Goal: Register for event/course

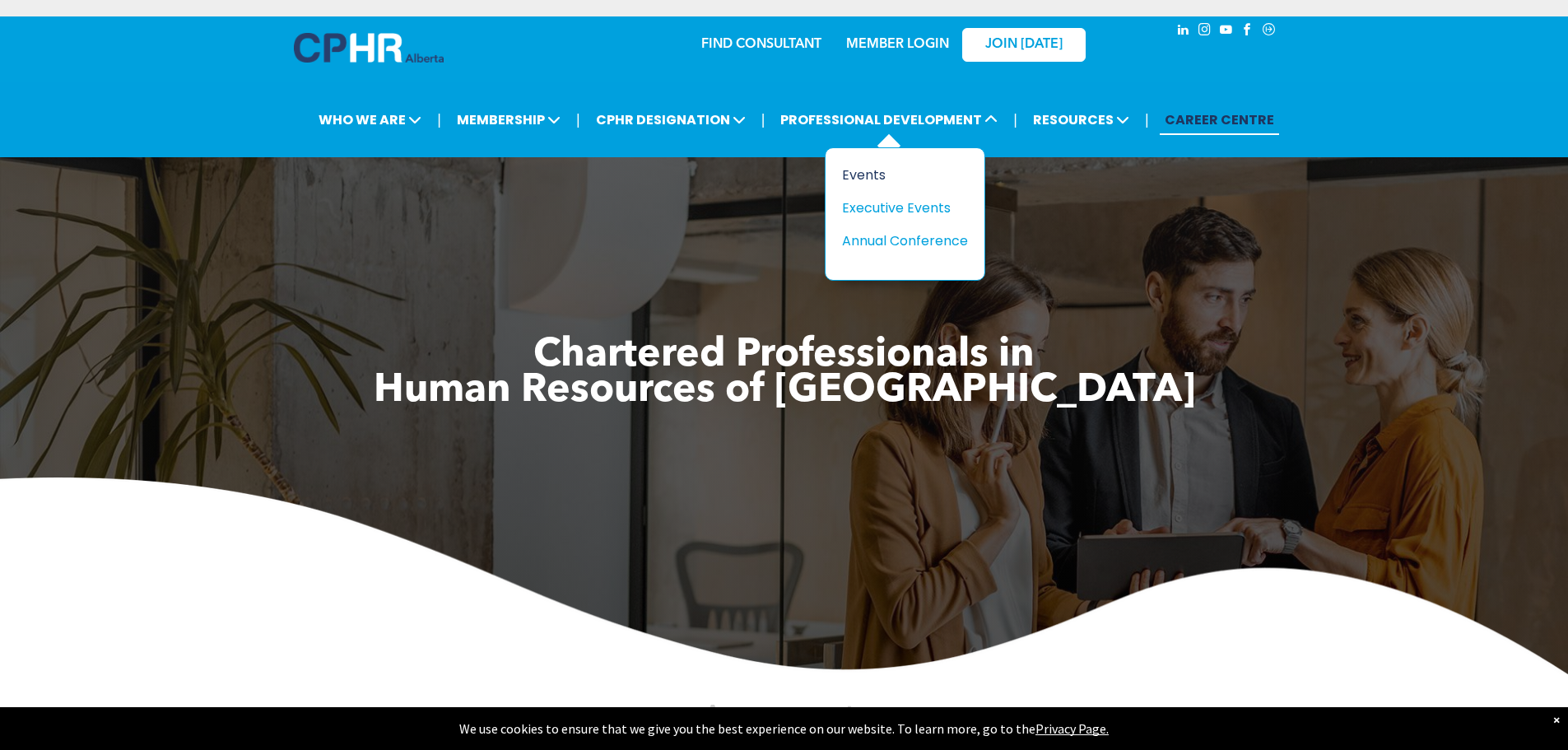
click at [854, 172] on div "Events" at bounding box center [898, 175] width 113 height 20
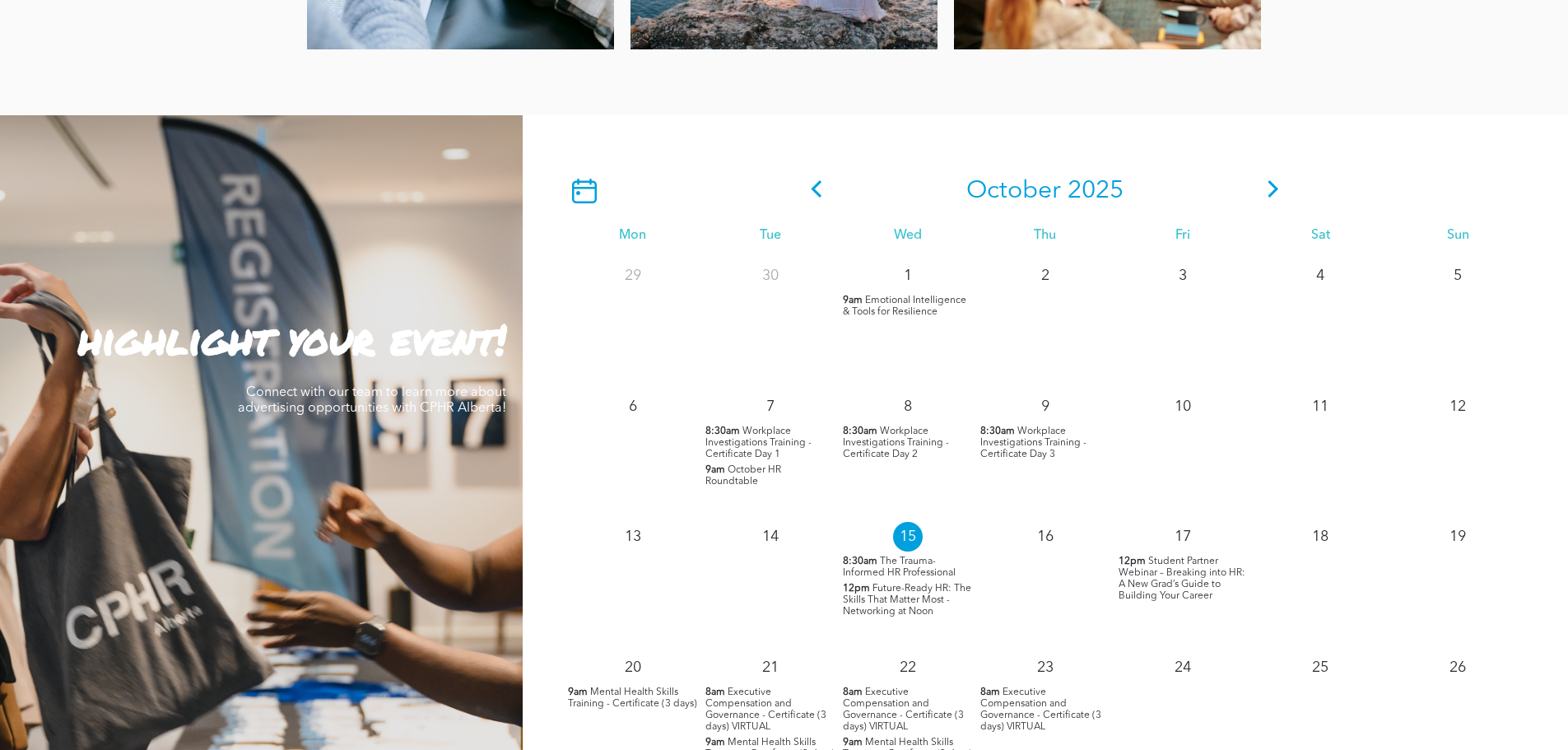
scroll to position [1153, 0]
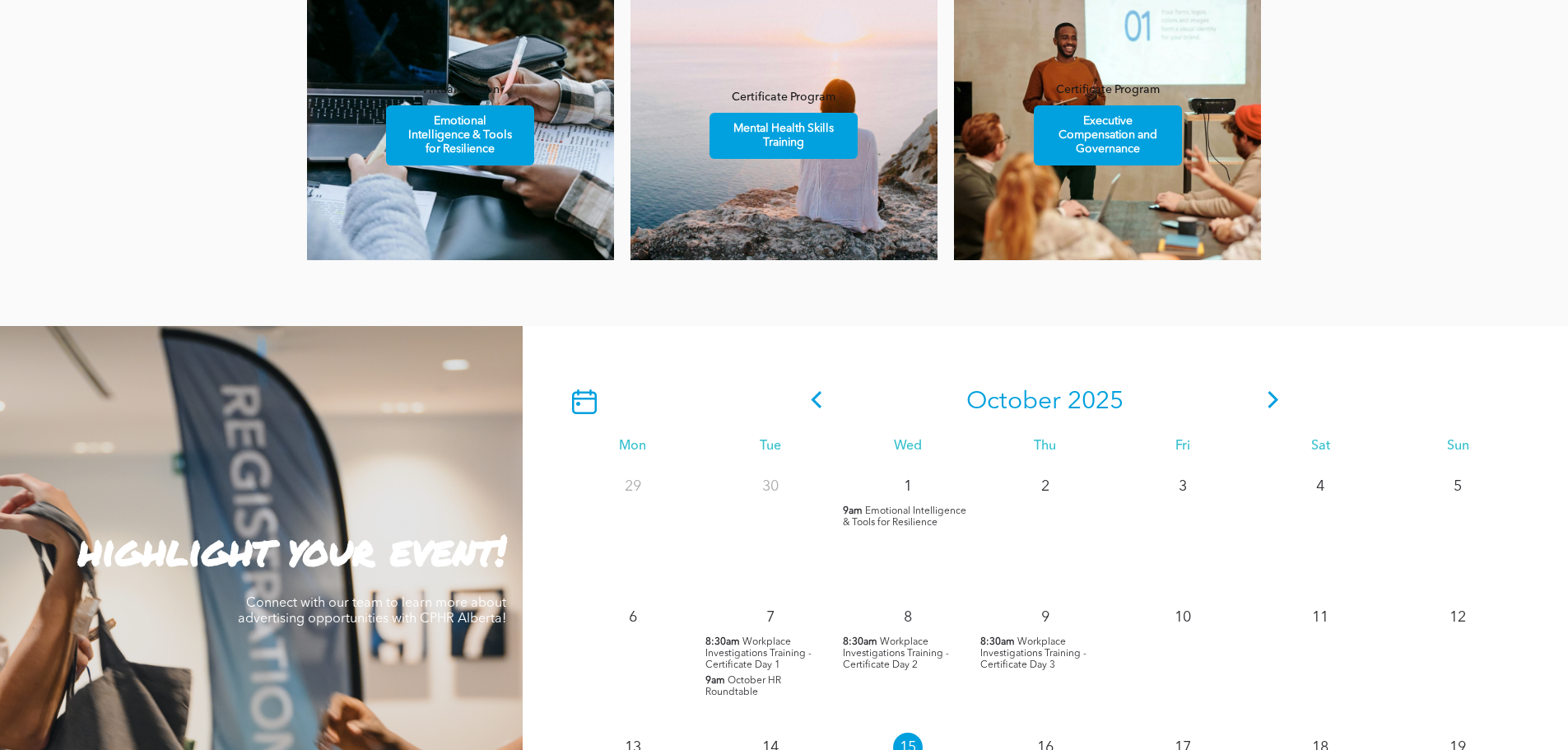
click at [1265, 397] on icon at bounding box center [1273, 399] width 25 height 18
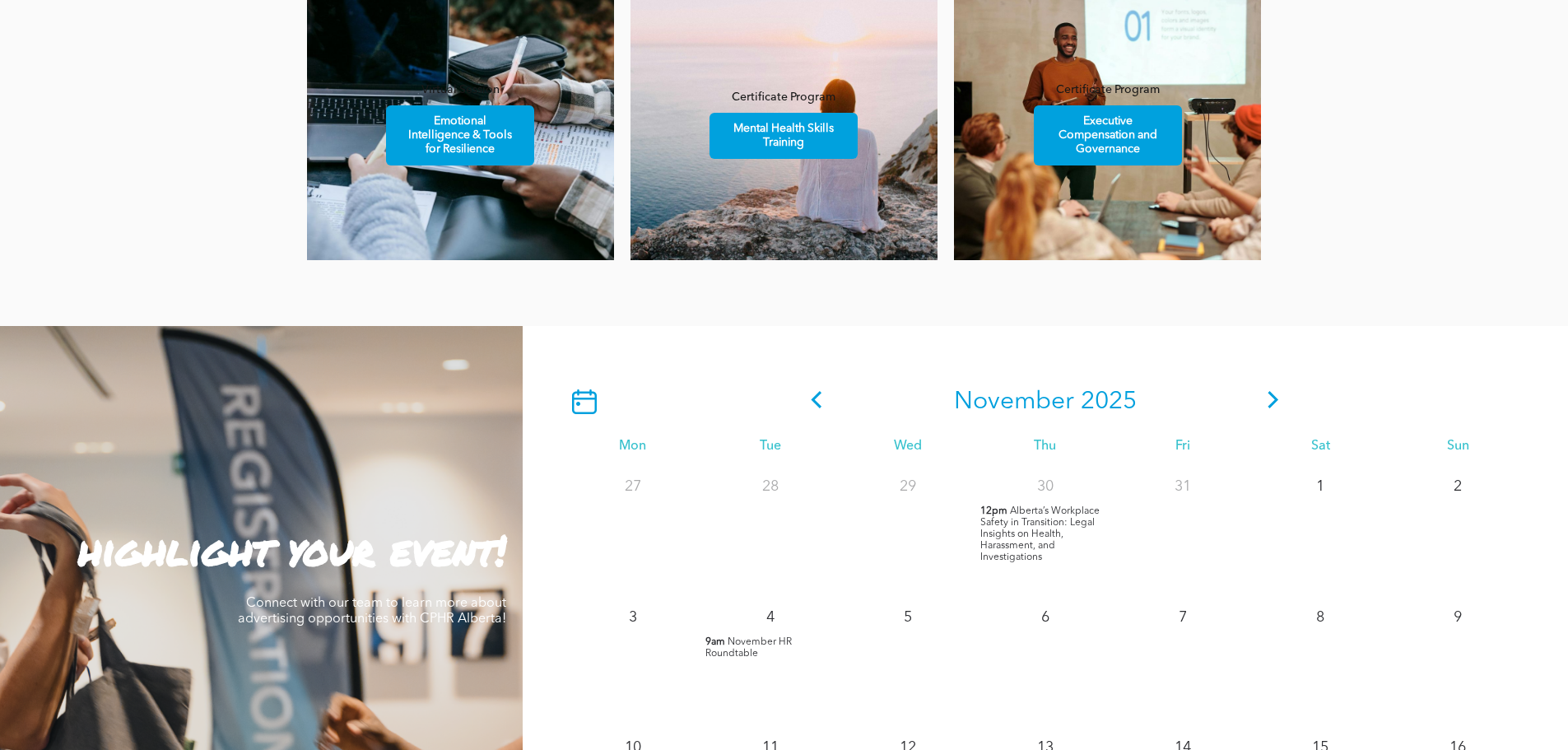
click at [1265, 397] on icon at bounding box center [1273, 399] width 25 height 18
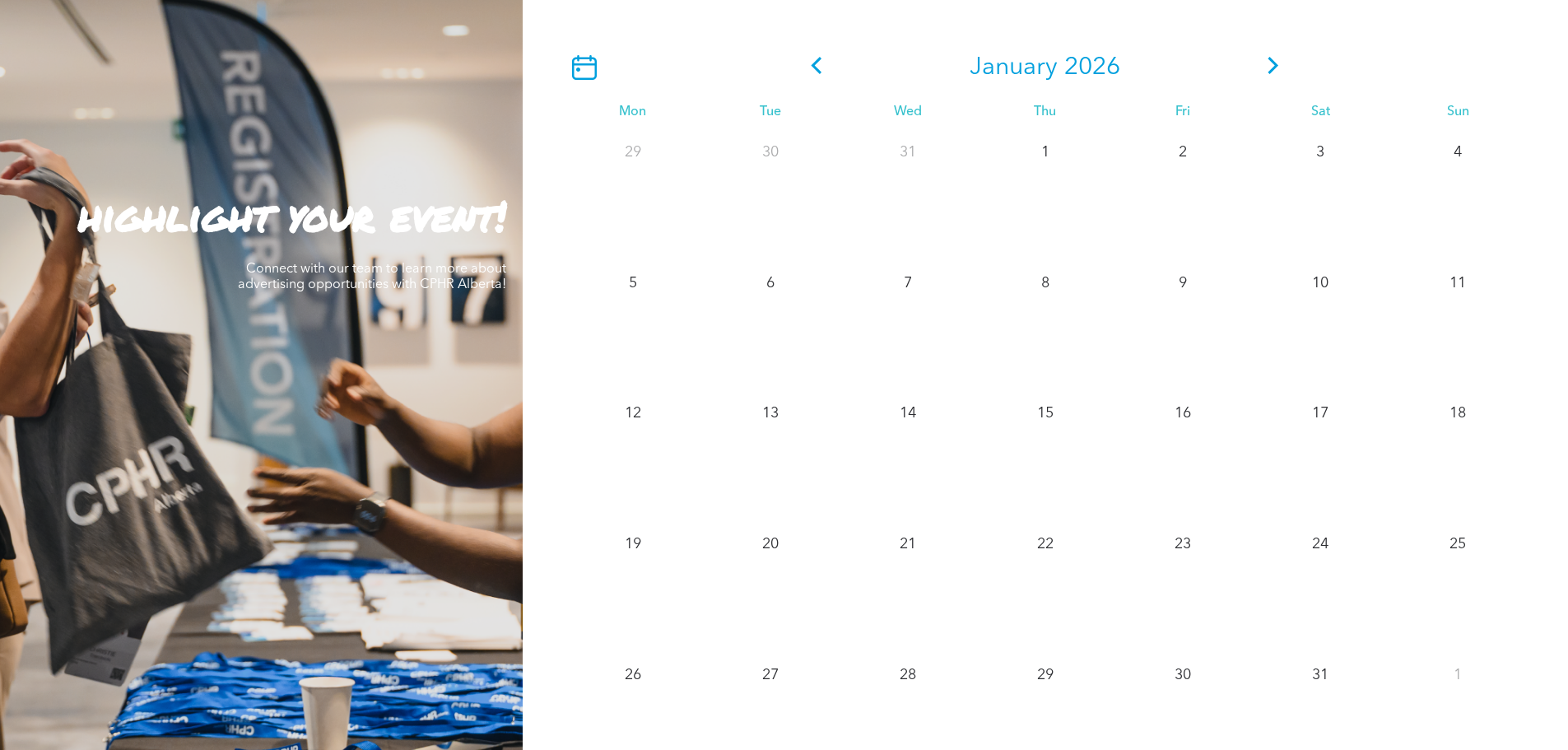
scroll to position [1482, 0]
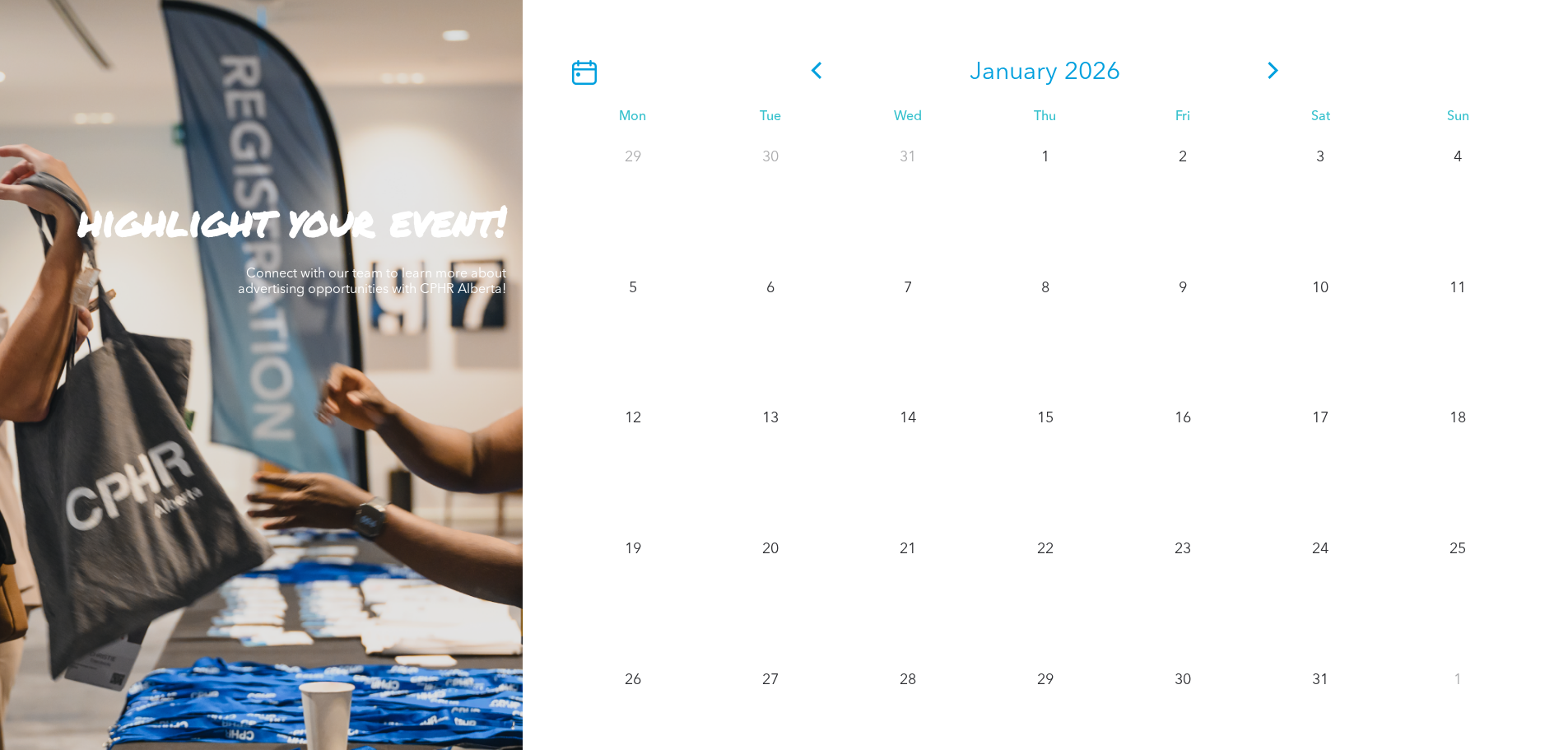
click at [1278, 65] on icon at bounding box center [1273, 70] width 25 height 18
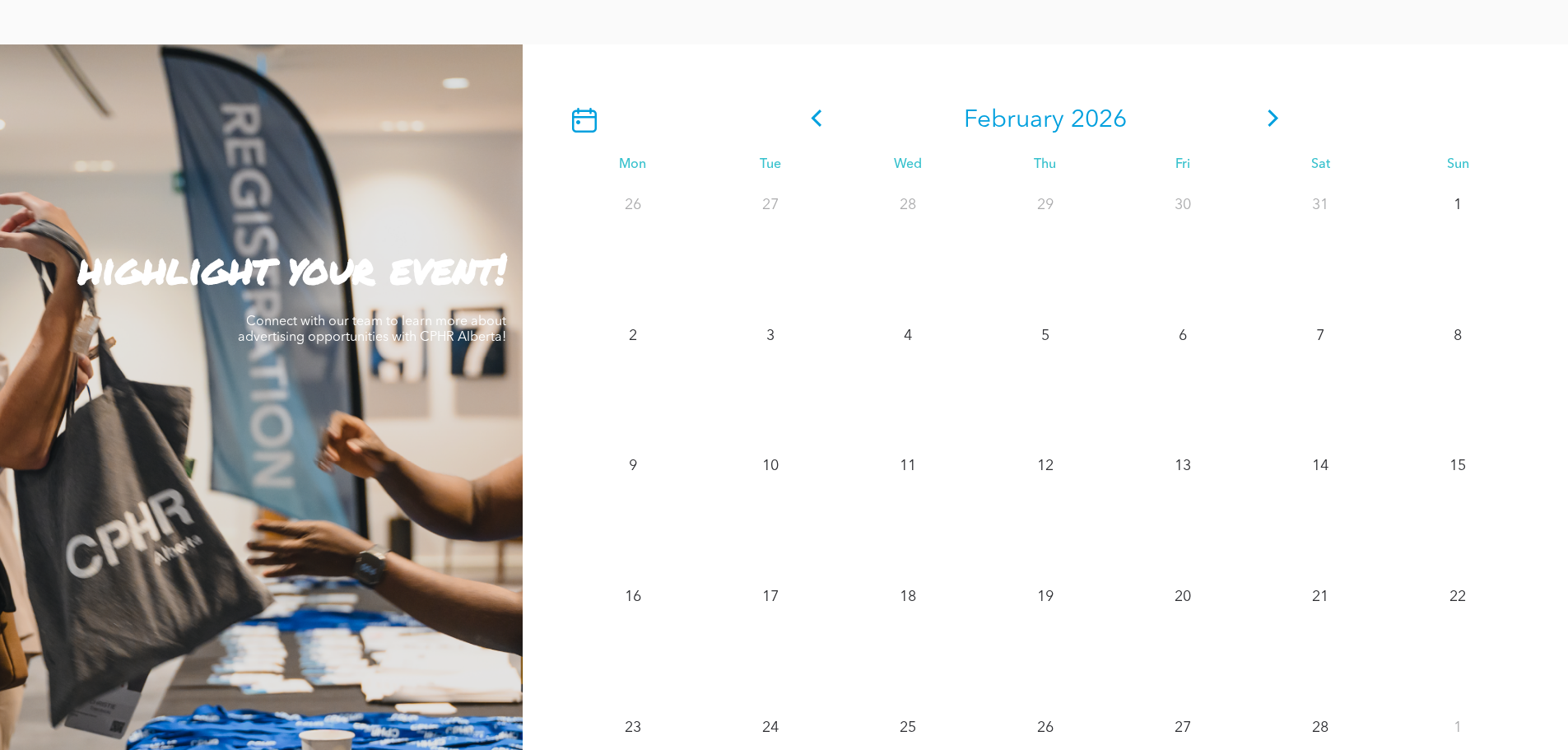
scroll to position [1235, 0]
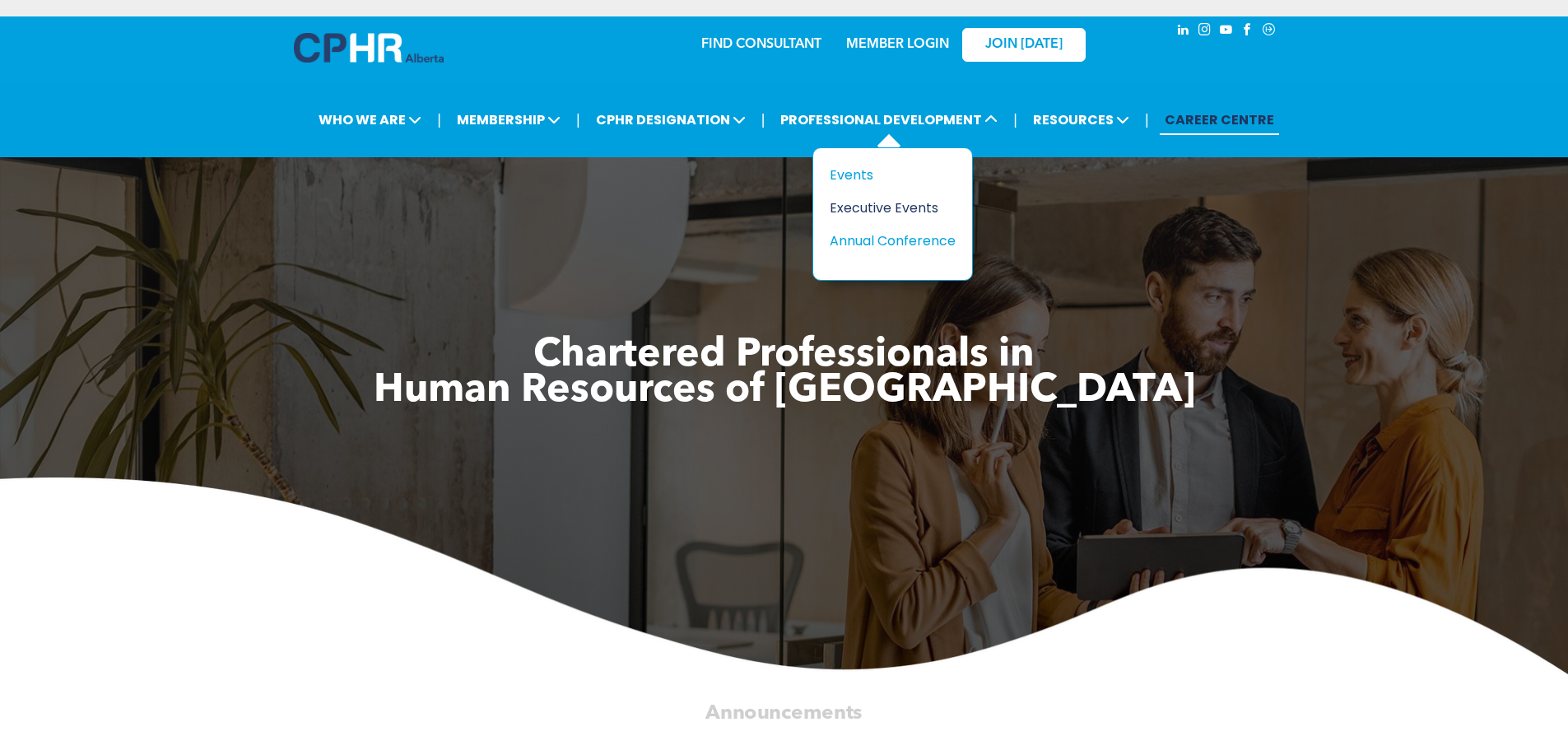
click at [891, 210] on div "Executive Events" at bounding box center [885, 207] width 113 height 20
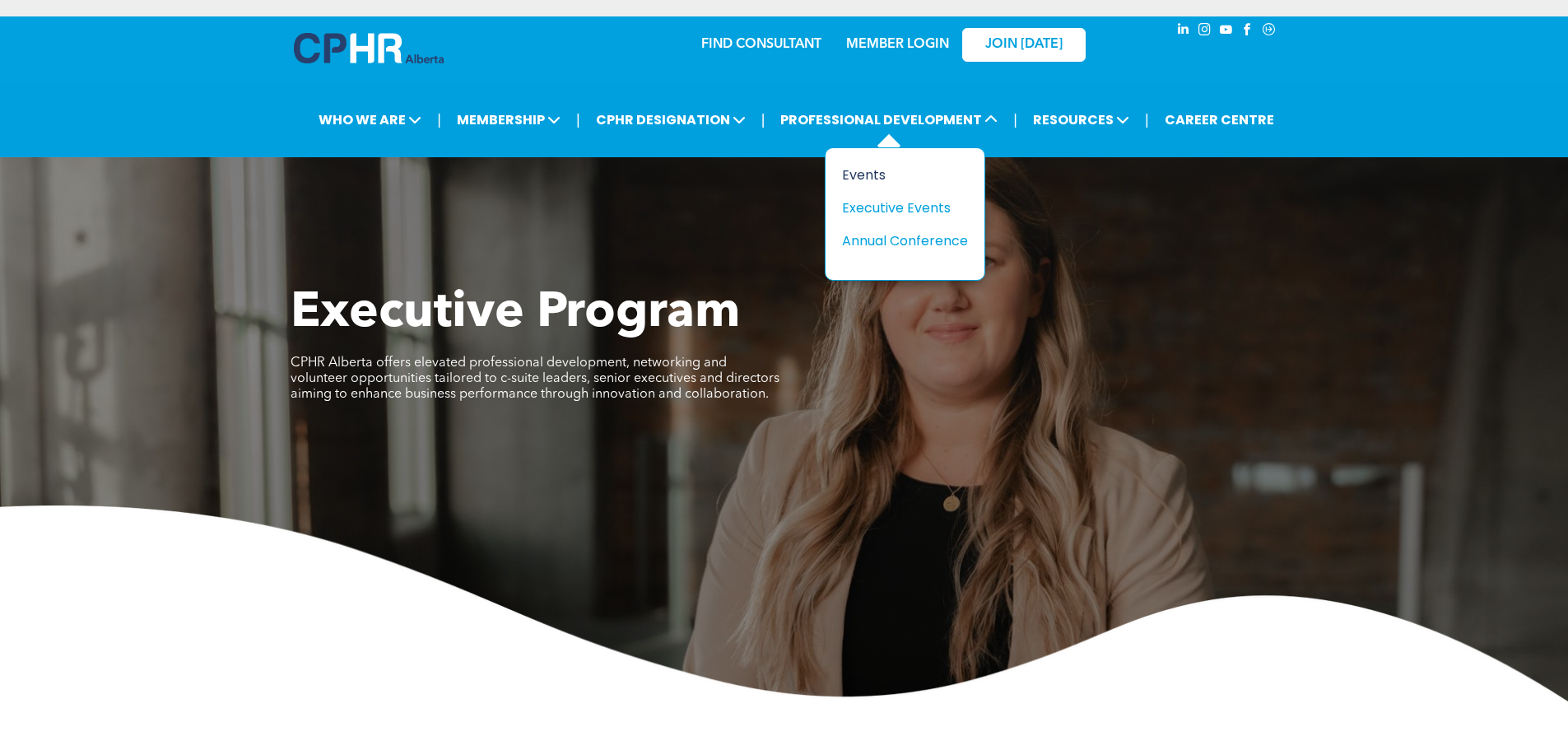
click at [871, 170] on div "Events" at bounding box center [898, 175] width 113 height 20
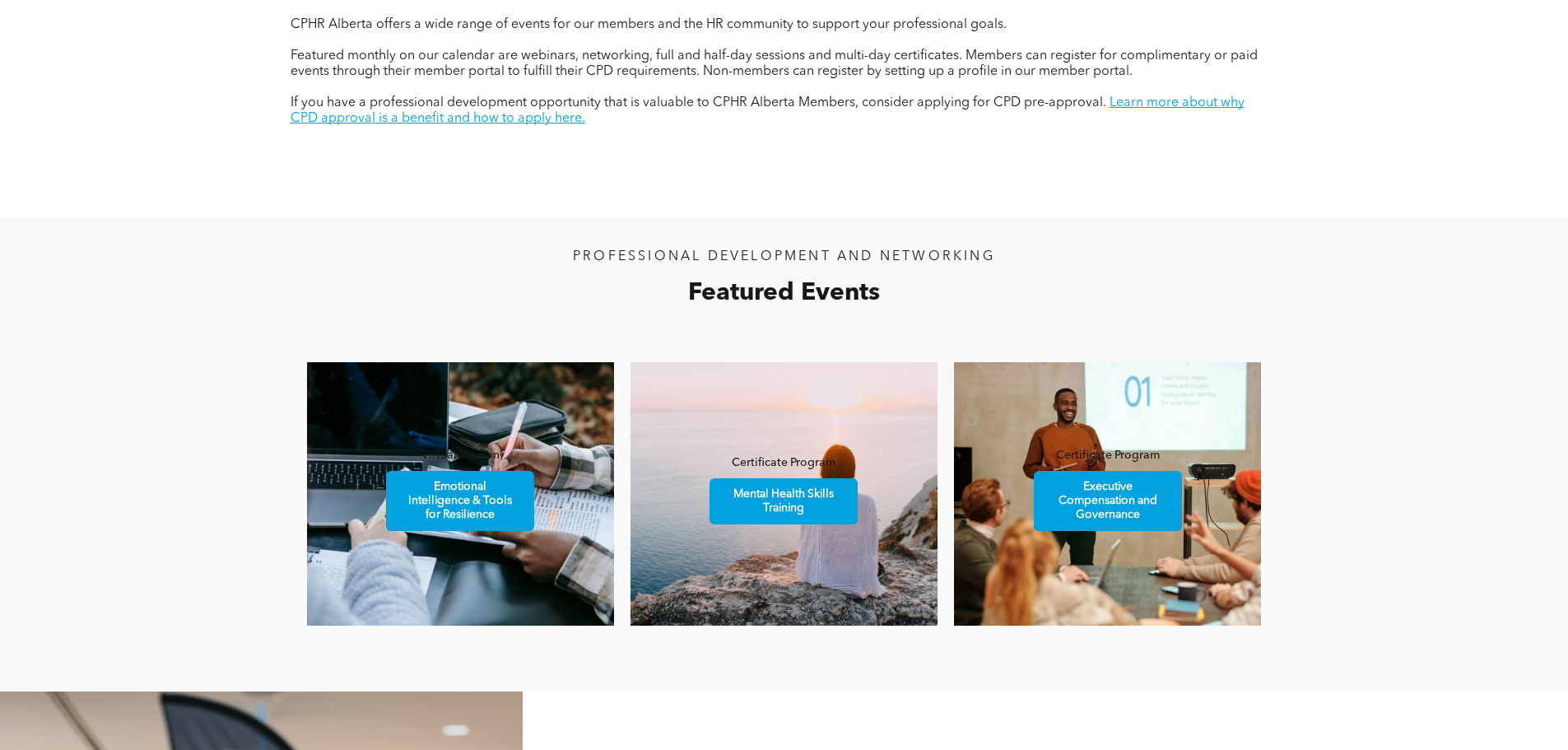
scroll to position [823, 0]
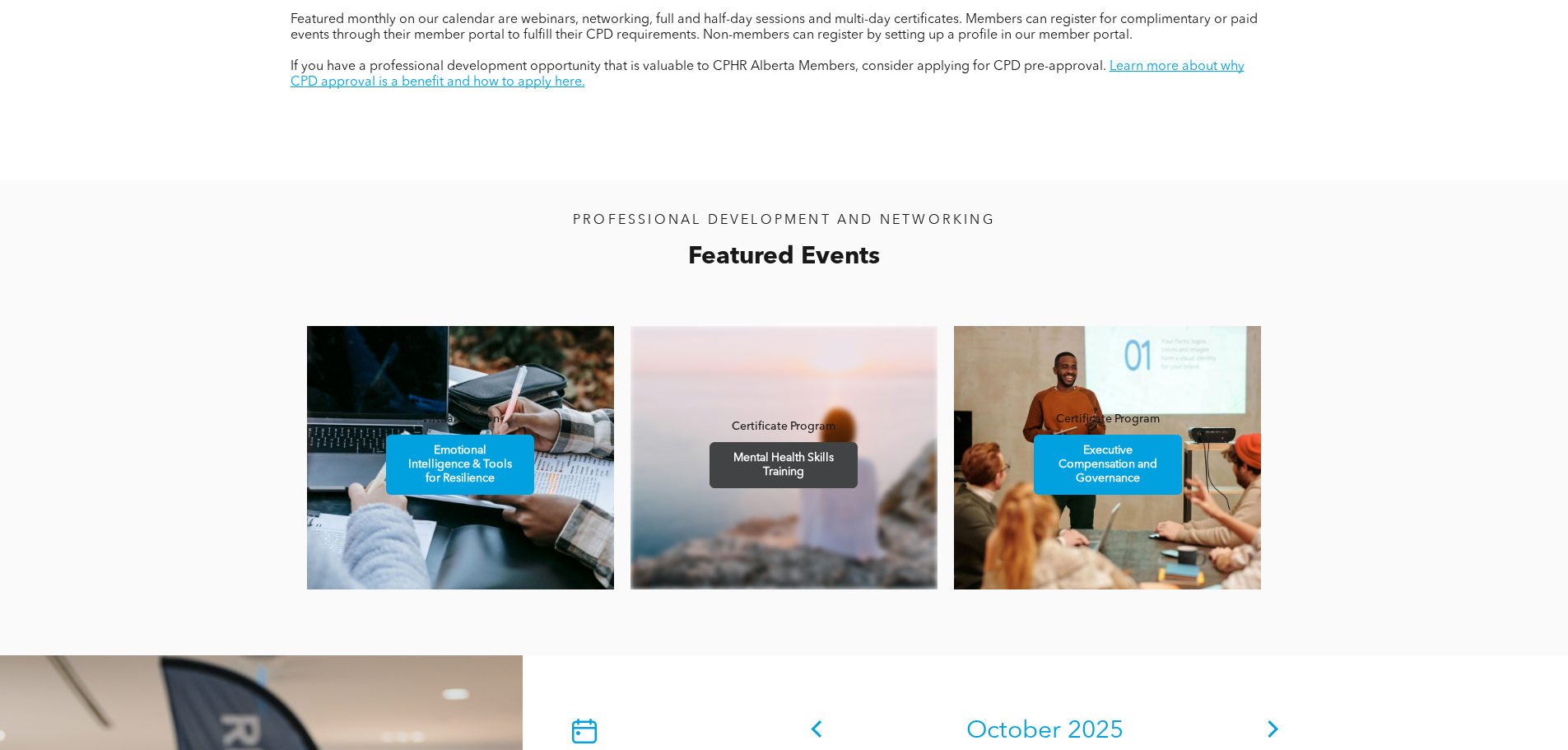
click at [817, 457] on span "Mental Health Skills Training" at bounding box center [783, 465] width 143 height 44
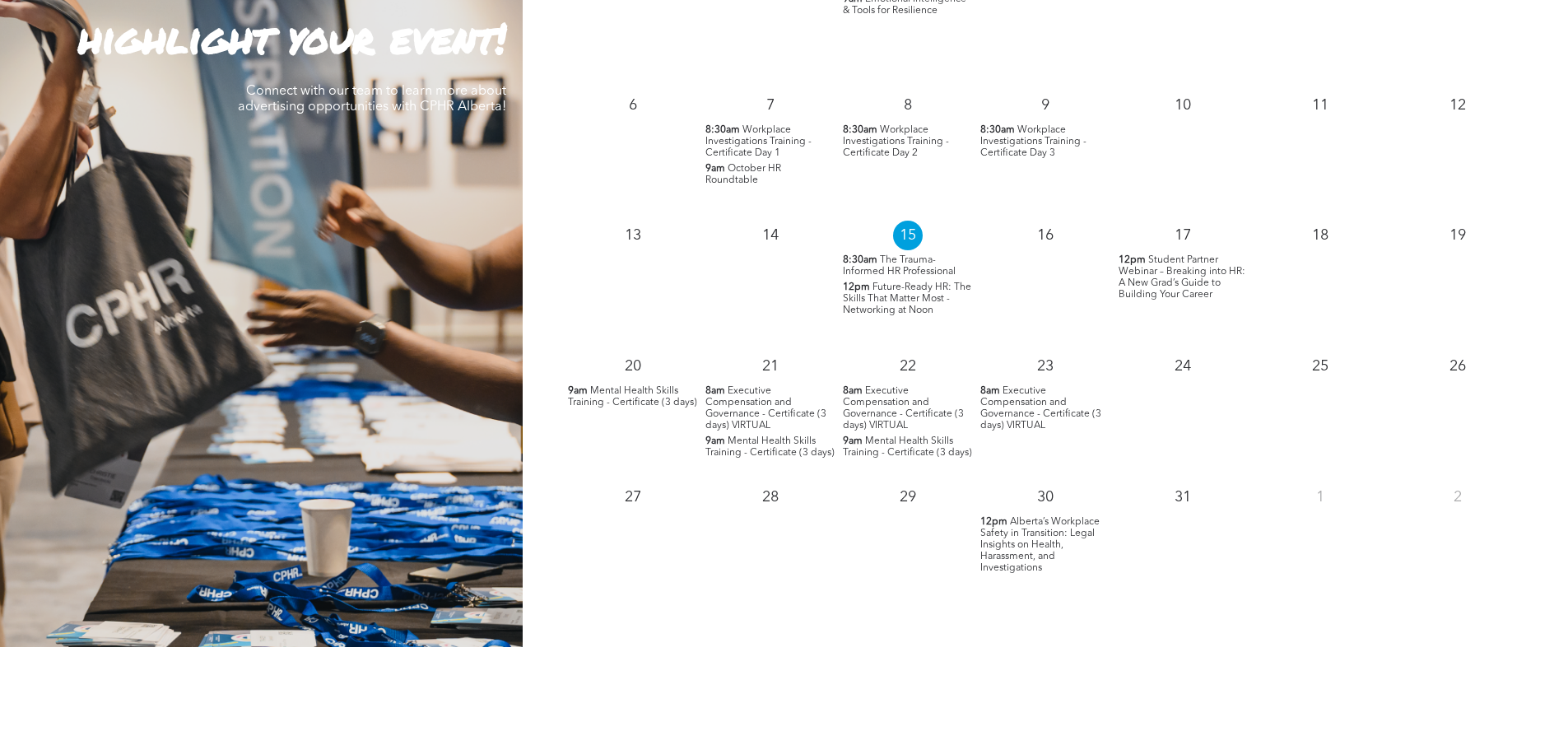
scroll to position [1400, 0]
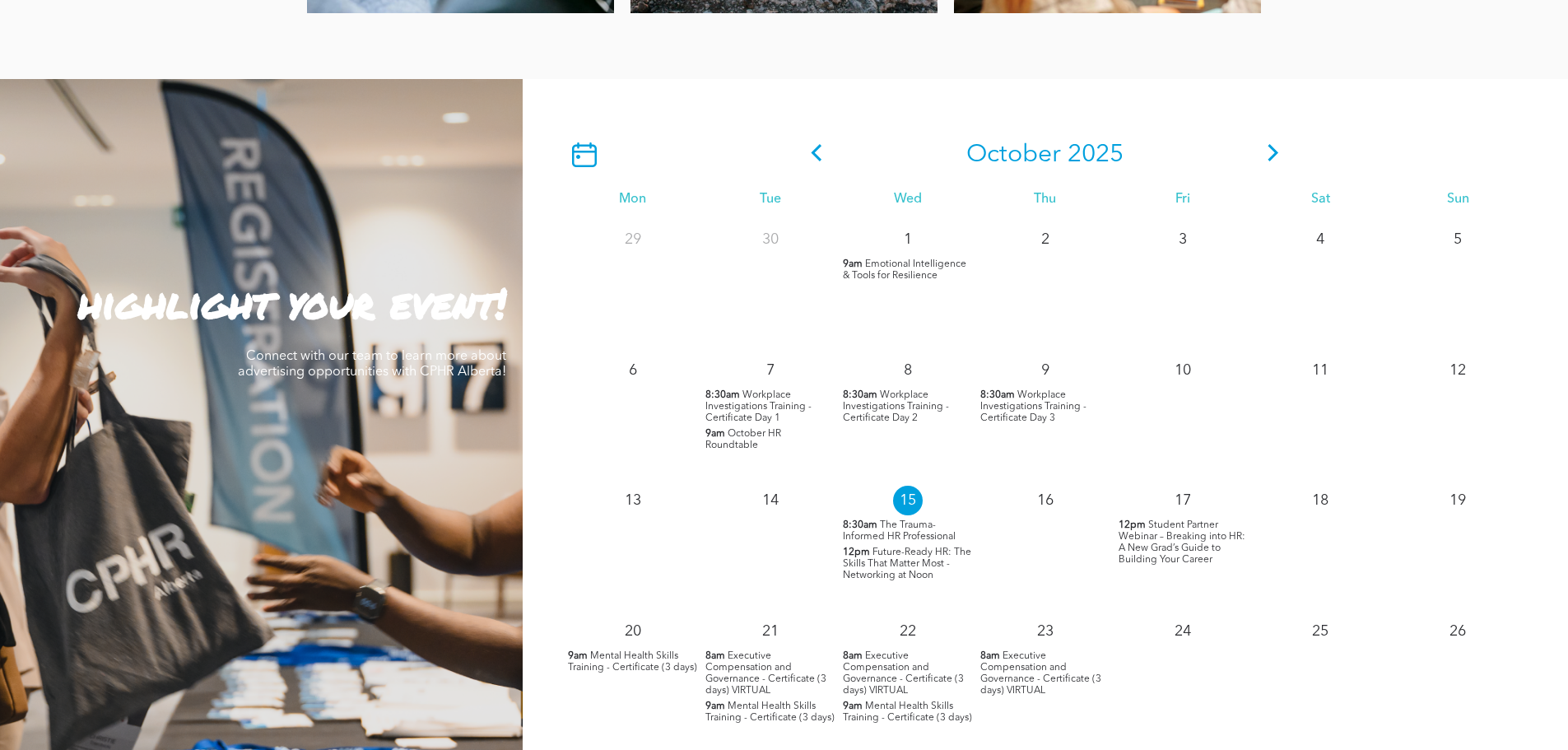
click at [1271, 143] on span at bounding box center [1273, 155] width 25 height 29
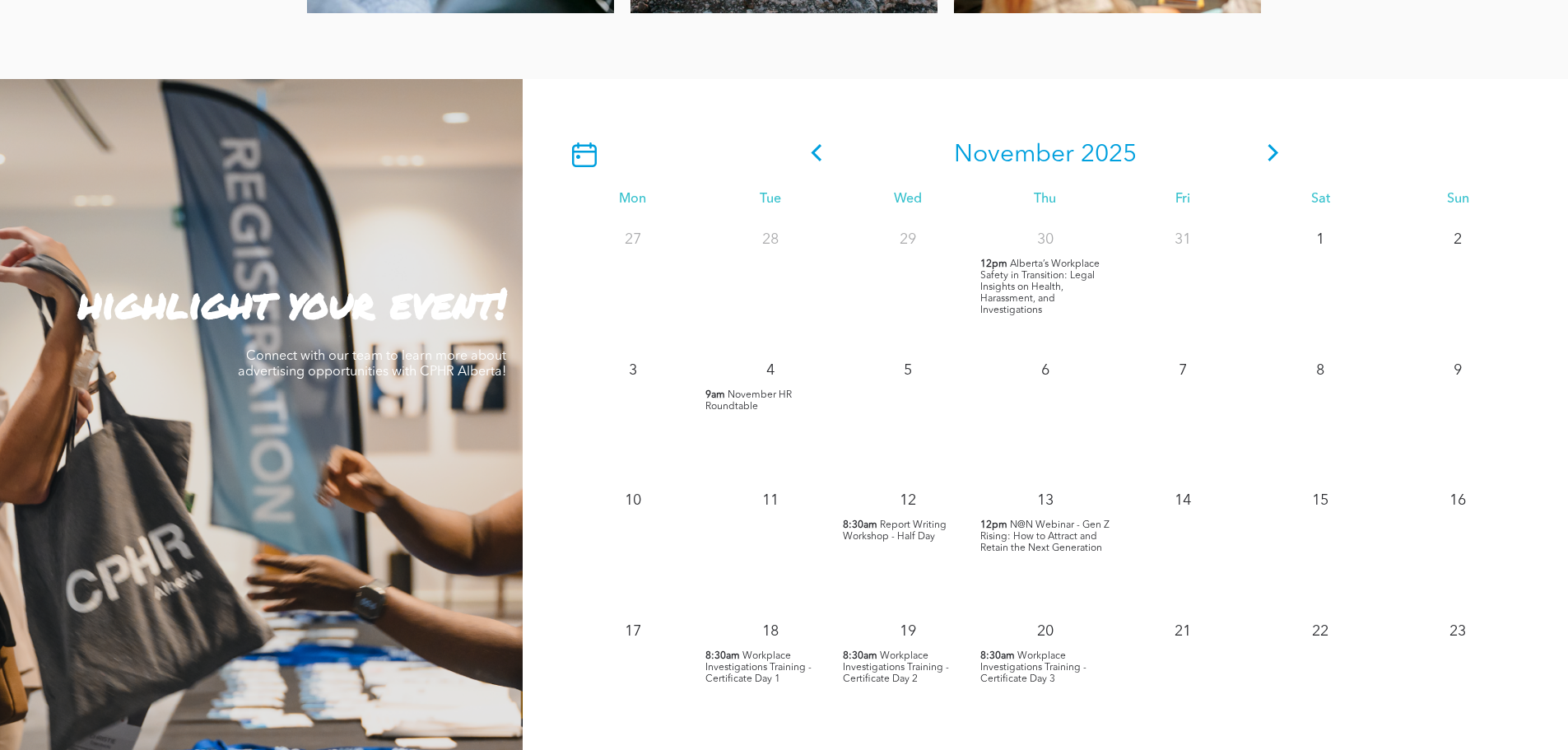
click at [1271, 143] on span at bounding box center [1273, 155] width 25 height 29
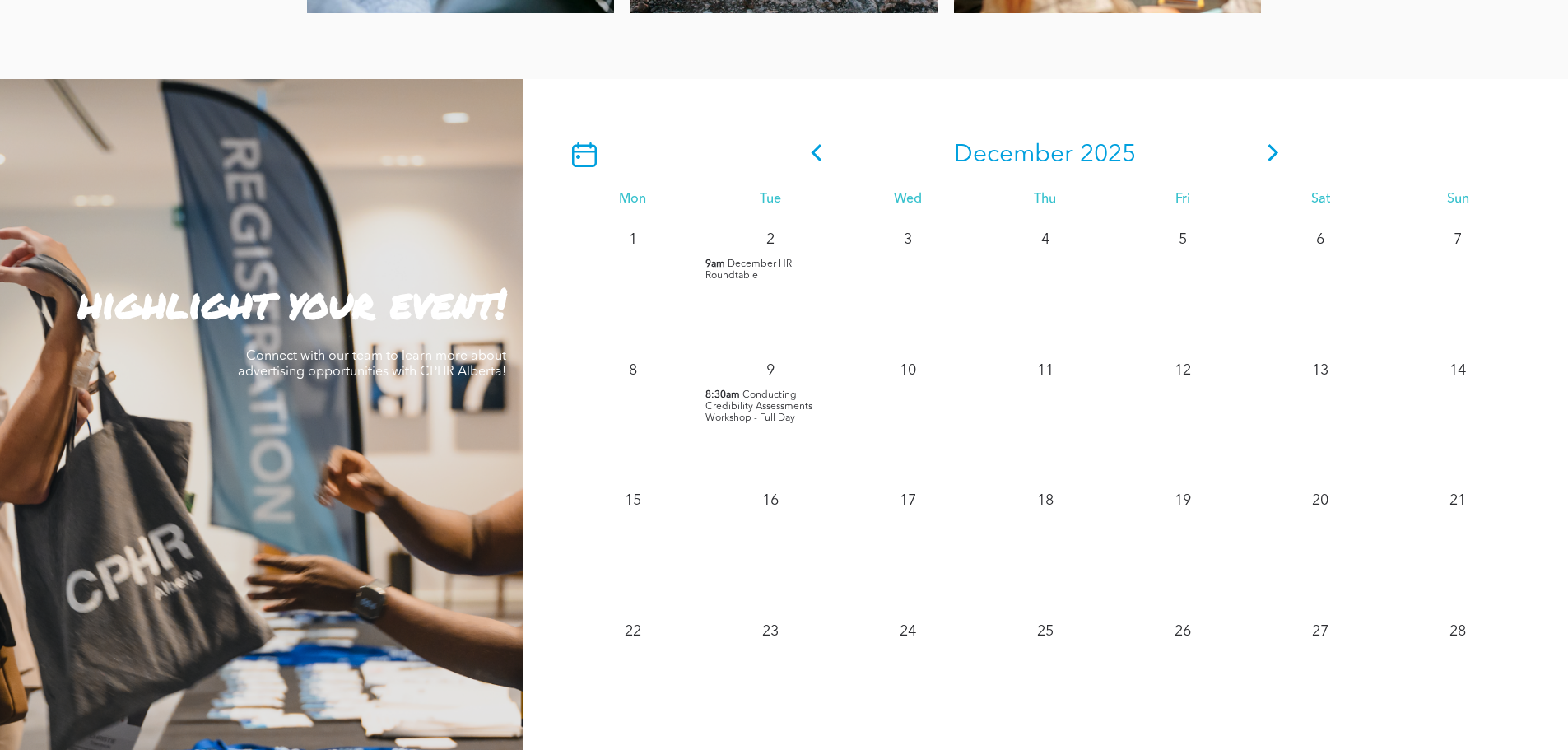
click at [1271, 143] on span at bounding box center [1273, 155] width 25 height 29
click at [1276, 151] on icon at bounding box center [1273, 152] width 25 height 18
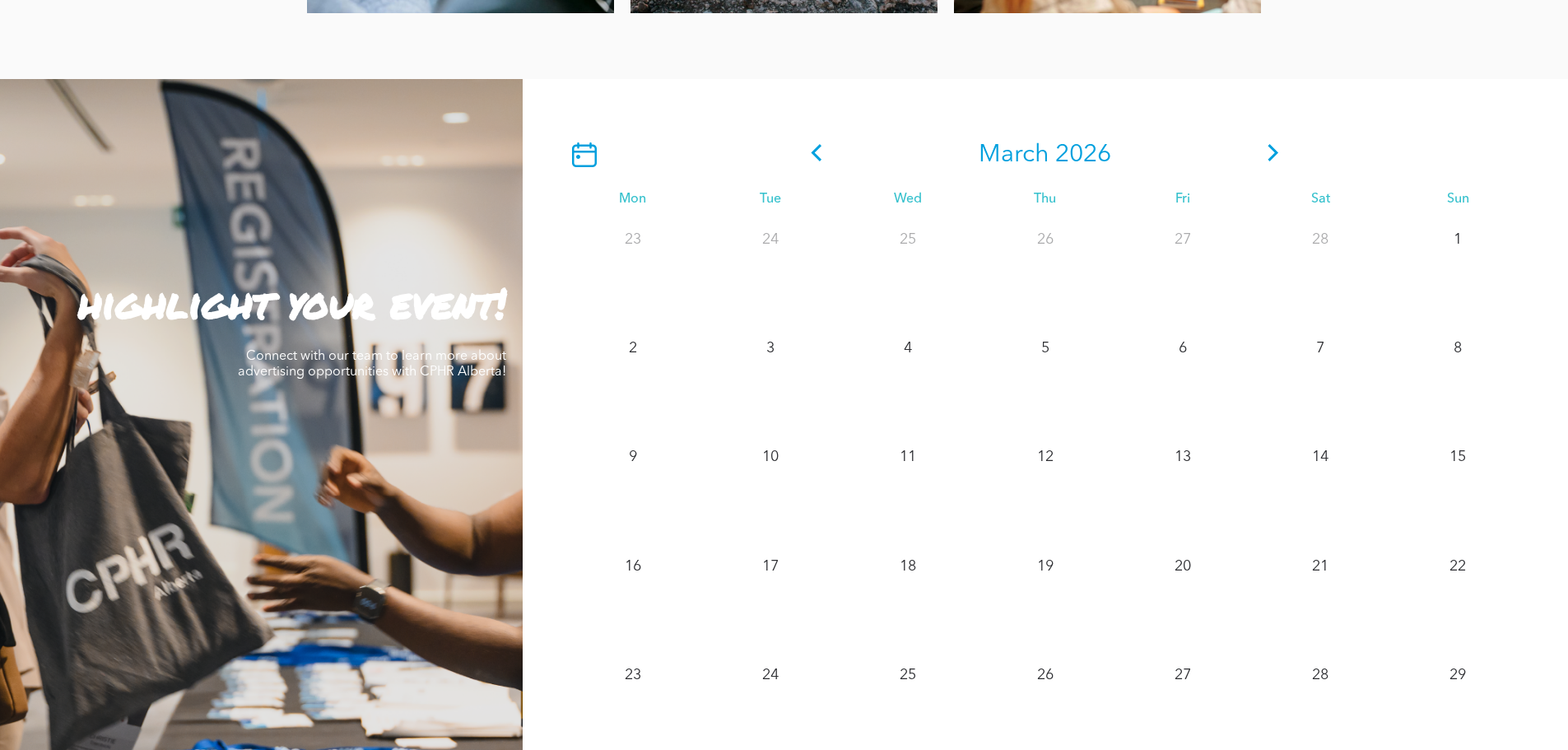
click at [1276, 151] on icon at bounding box center [1273, 152] width 25 height 18
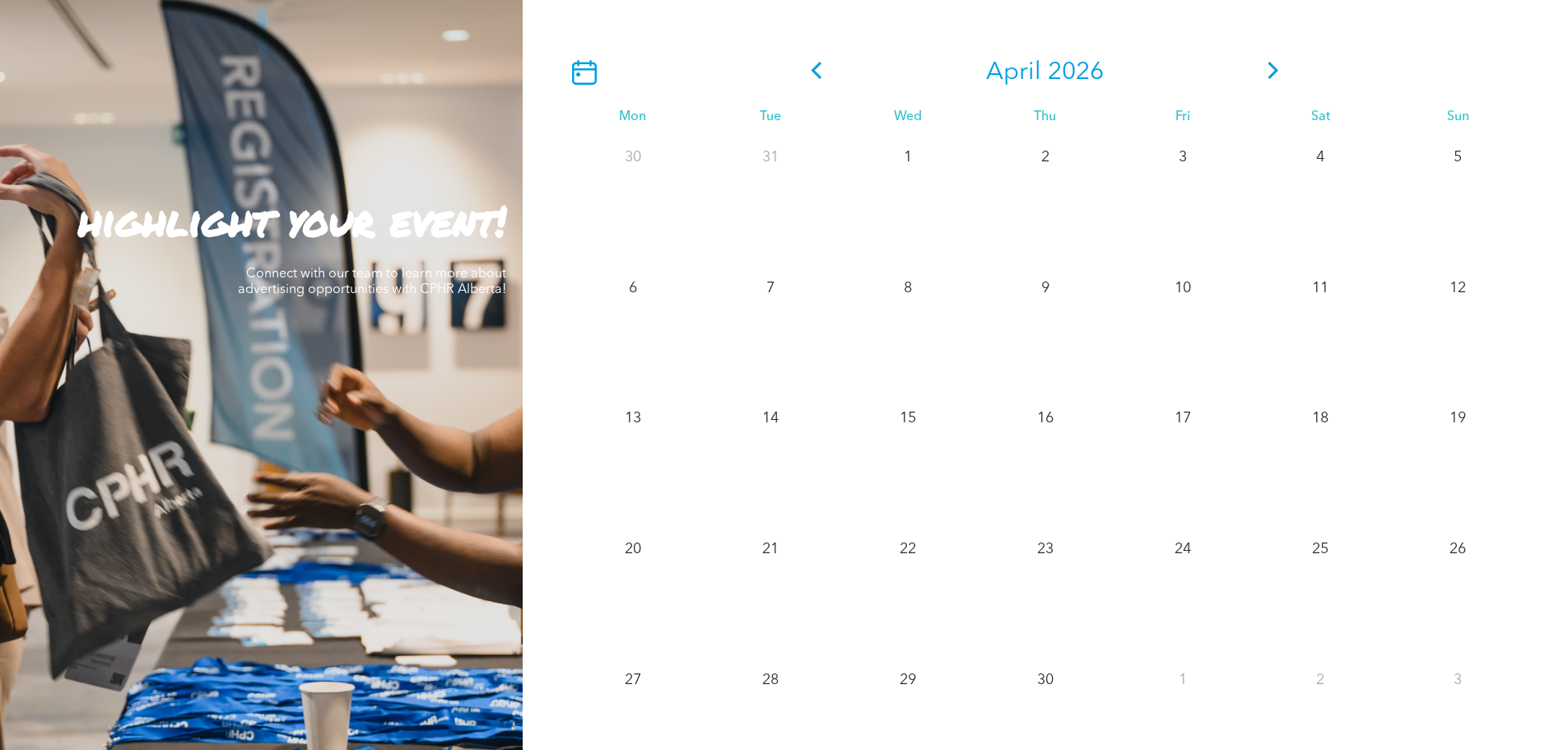
scroll to position [1153, 0]
